Goal: Task Accomplishment & Management: Manage account settings

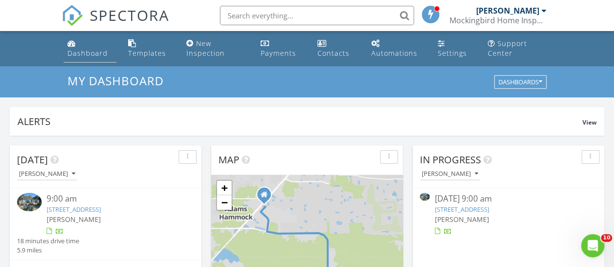
click at [91, 49] on div "Dashboard" at bounding box center [87, 53] width 40 height 9
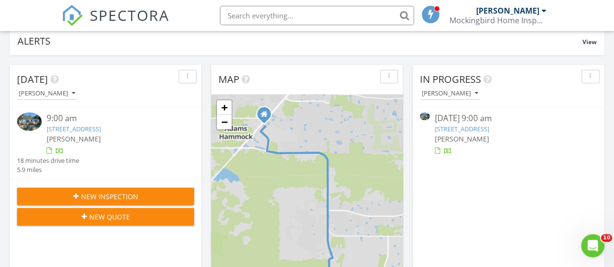
scroll to position [73, 0]
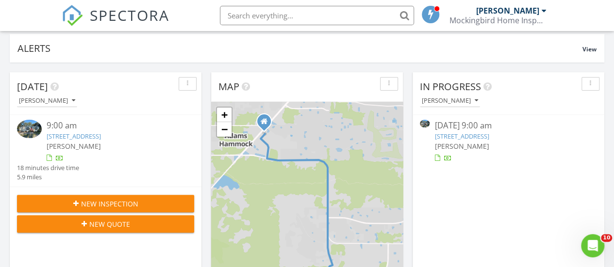
click at [114, 159] on div at bounding box center [113, 159] width 133 height 10
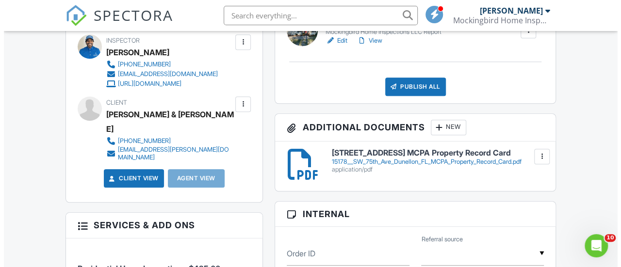
scroll to position [317, 0]
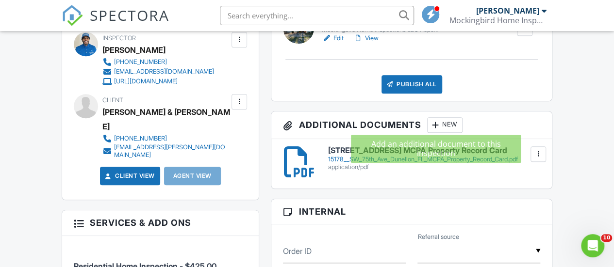
click at [437, 122] on div at bounding box center [435, 125] width 10 height 10
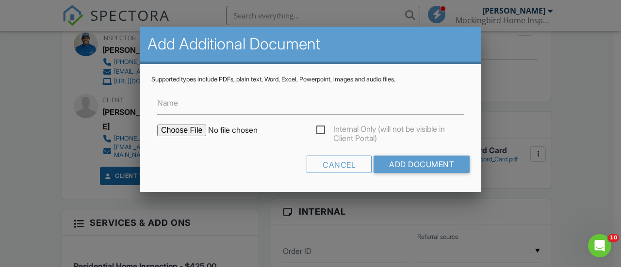
click at [200, 137] on div "Internal Only (will not be visible in Client Portal)" at bounding box center [310, 135] width 318 height 21
click at [186, 132] on input "file" at bounding box center [239, 131] width 165 height 12
type input "C:\fakepath\Permit Carport Garage CDPR2020.pdf"
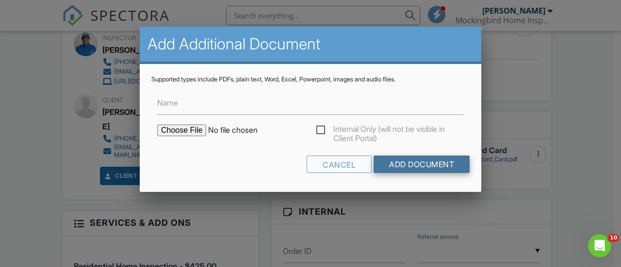
click at [387, 160] on input "Add Document" at bounding box center [422, 164] width 96 height 17
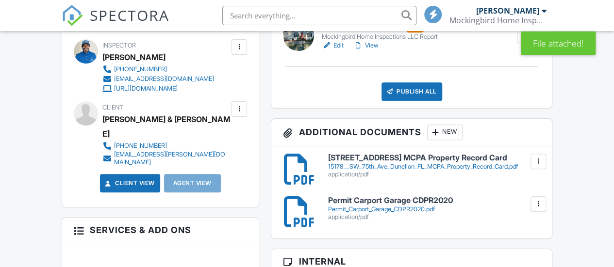
click at [451, 130] on div "New" at bounding box center [444, 133] width 35 height 16
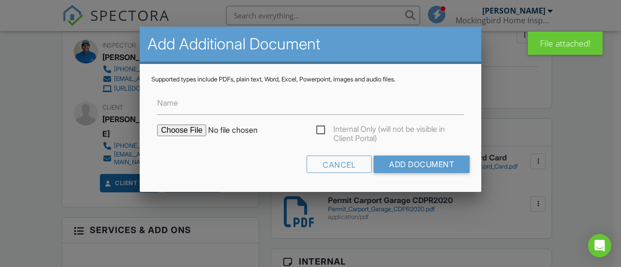
click at [192, 125] on input "file" at bounding box center [239, 131] width 165 height 12
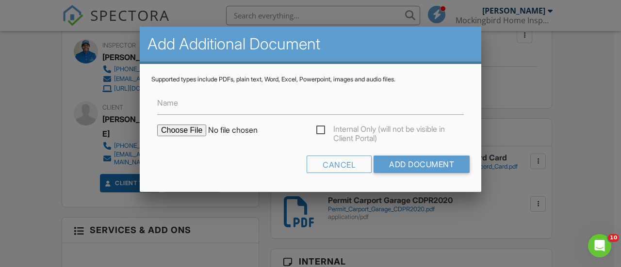
type input "C:\fakepath\Permit New Home CDPR2020.pdf"
click at [417, 154] on form "Name Internal Only (will not be visible in Client Portal) Cancel Add Document" at bounding box center [310, 131] width 318 height 97
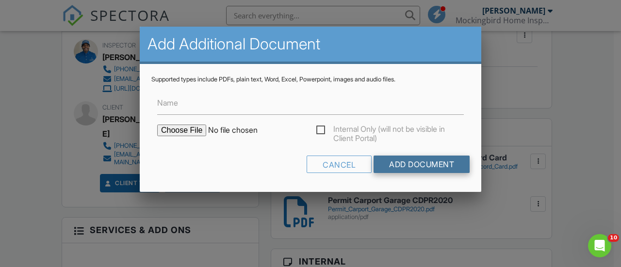
click at [428, 164] on input "Add Document" at bounding box center [422, 164] width 96 height 17
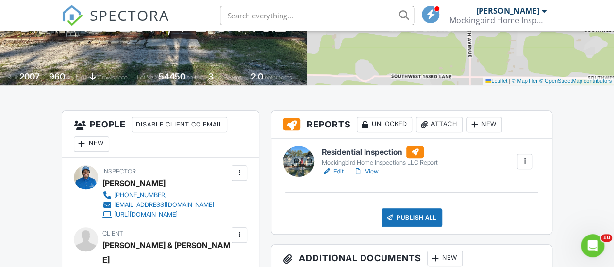
scroll to position [191, 0]
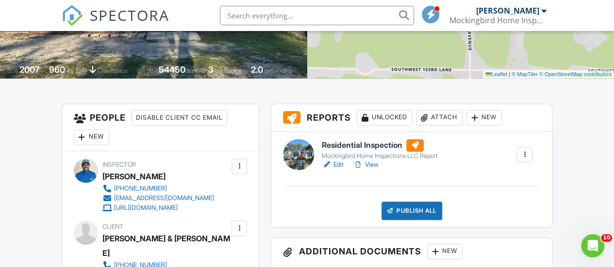
click at [360, 147] on h6 "Residential Inspection" at bounding box center [380, 145] width 116 height 13
